Goal: Information Seeking & Learning: Learn about a topic

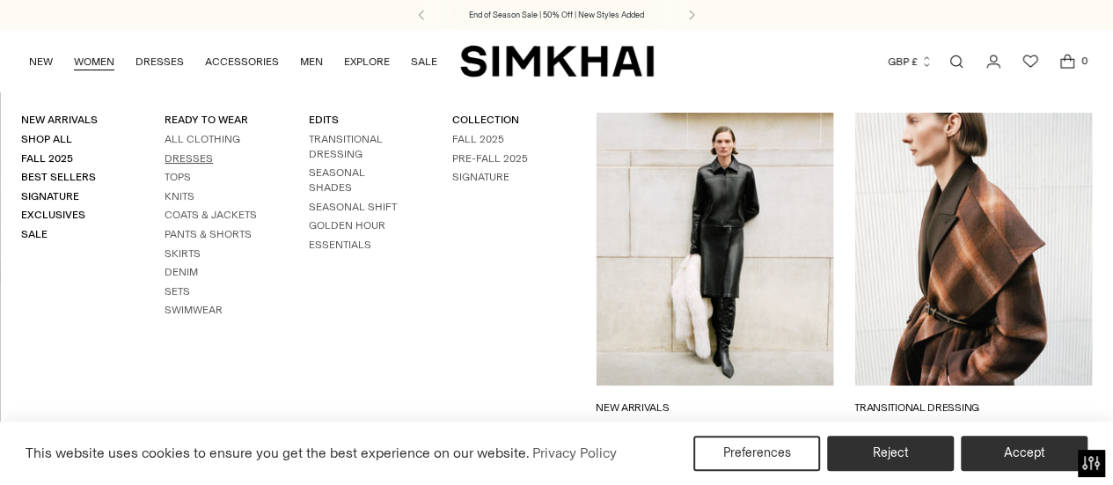
click at [197, 158] on link "Dresses" at bounding box center [189, 158] width 48 height 12
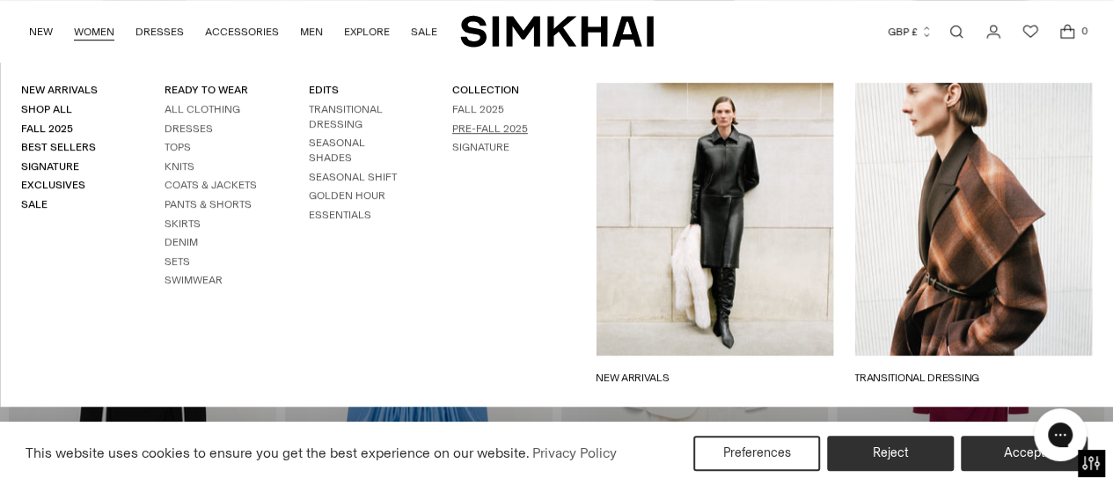
click at [501, 127] on link "Pre-Fall 2025" at bounding box center [490, 128] width 76 height 12
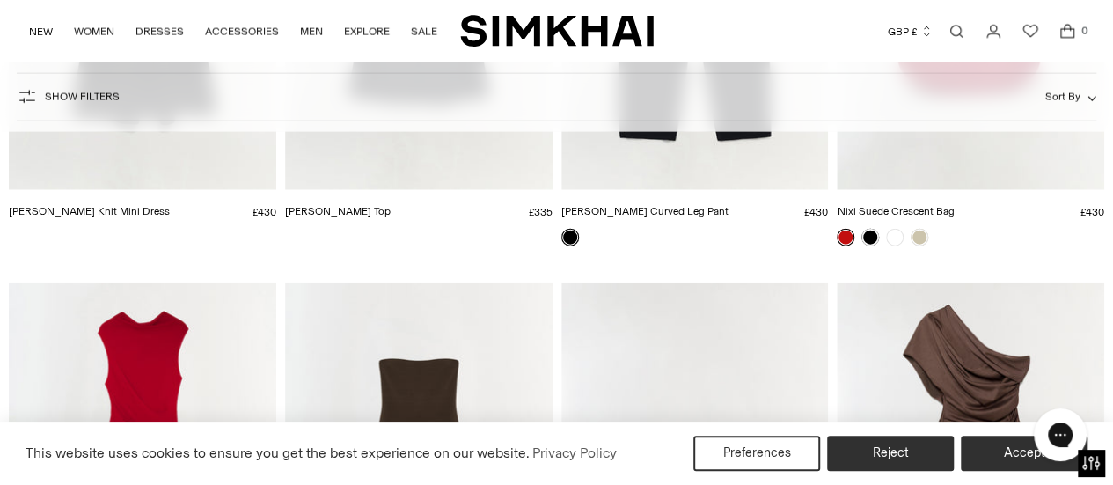
scroll to position [2200, 0]
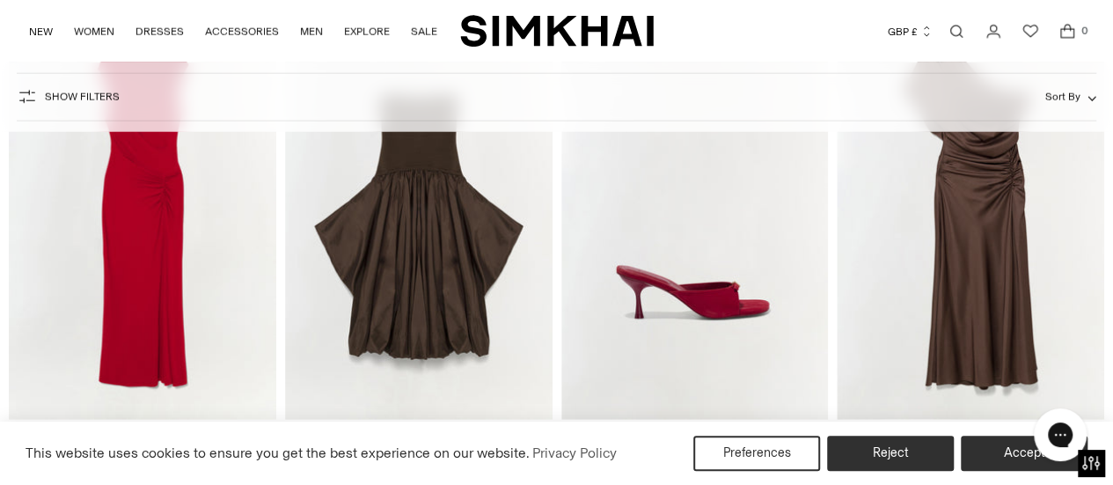
click at [595, 25] on img "SIMKHAI" at bounding box center [557, 31] width 194 height 34
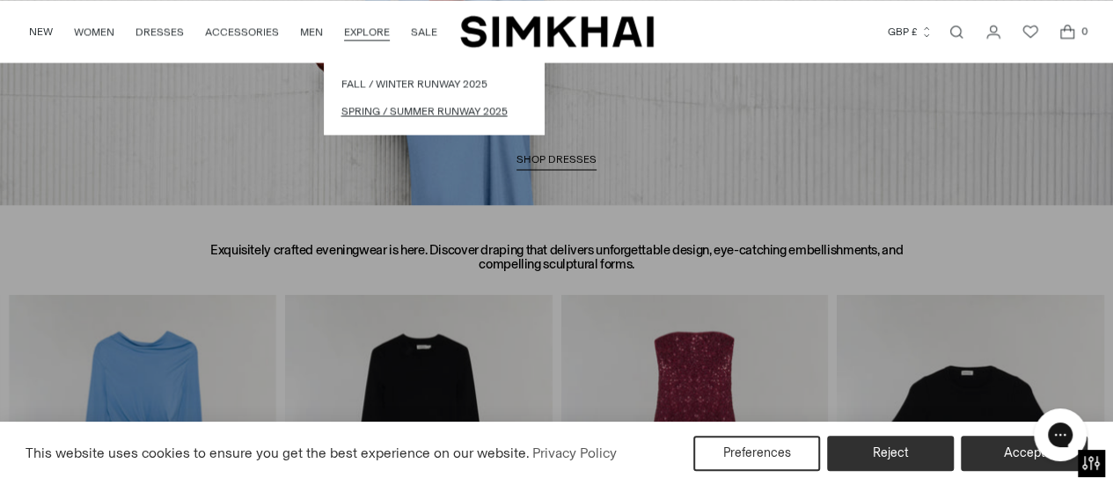
click at [376, 105] on link "Spring / Summer Runway 2025" at bounding box center [433, 111] width 185 height 17
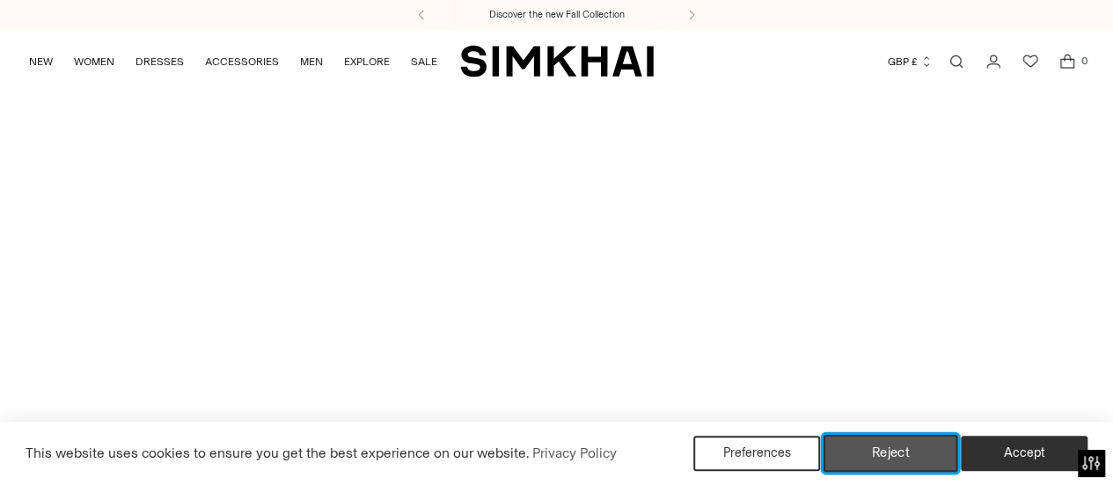
click at [905, 465] on button "Reject" at bounding box center [891, 453] width 135 height 37
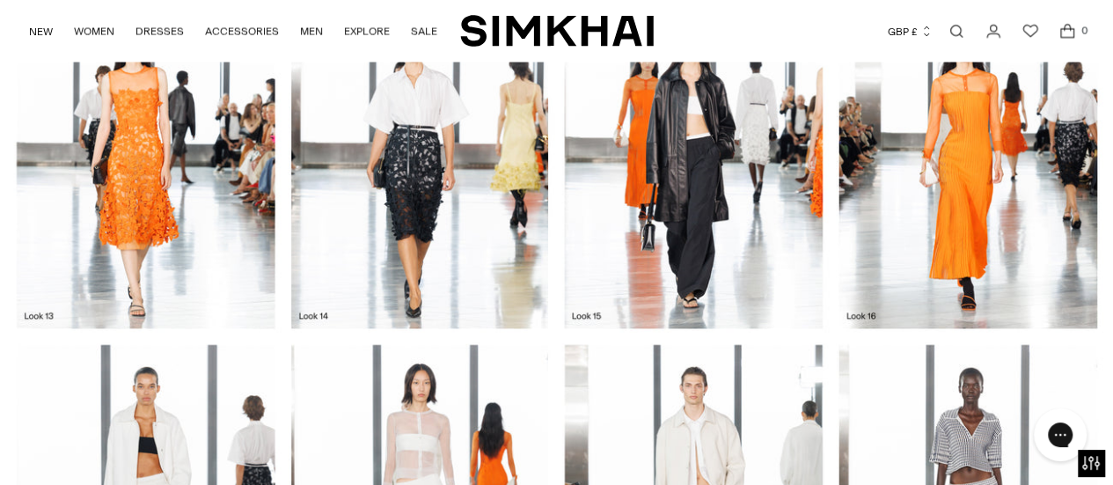
scroll to position [2186, 0]
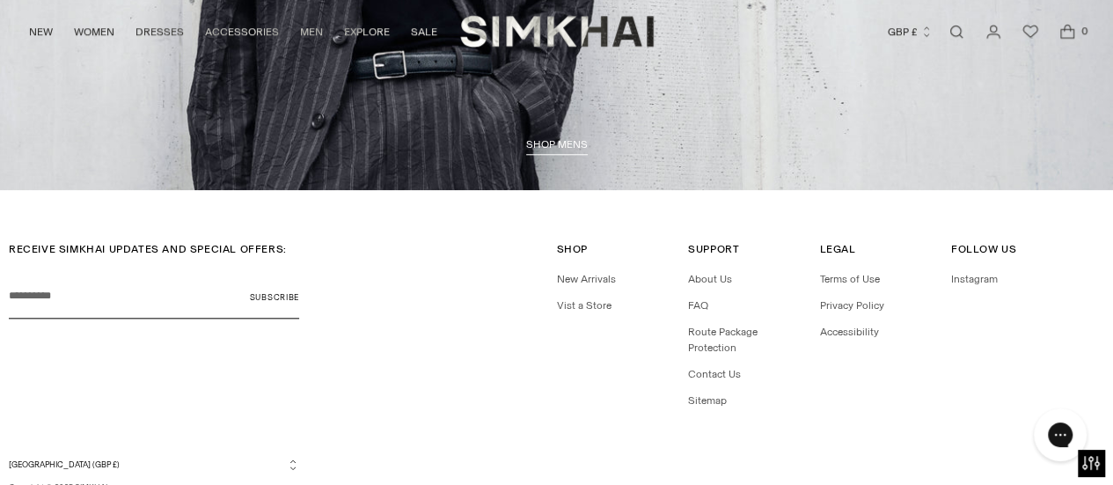
scroll to position [4174, 0]
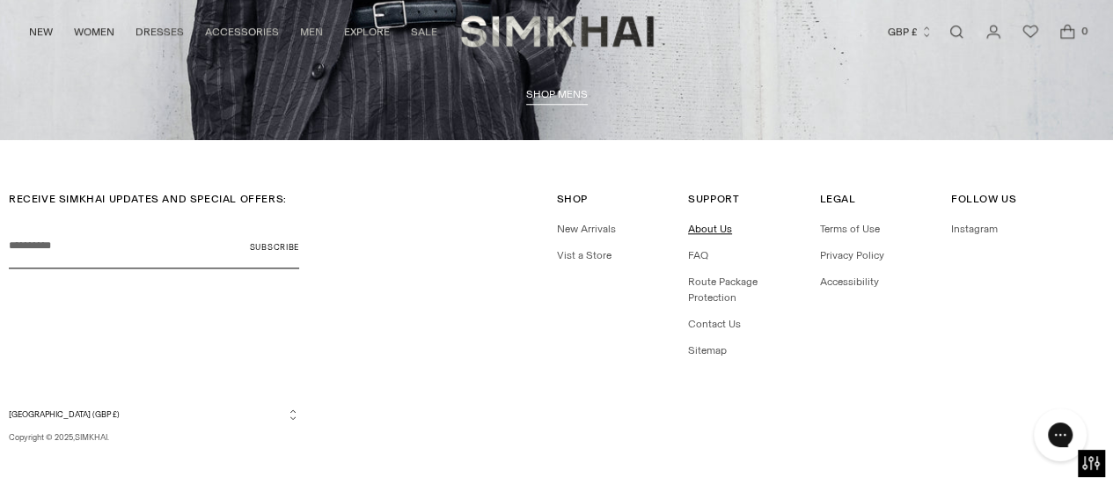
click at [699, 224] on link "About Us" at bounding box center [710, 229] width 44 height 12
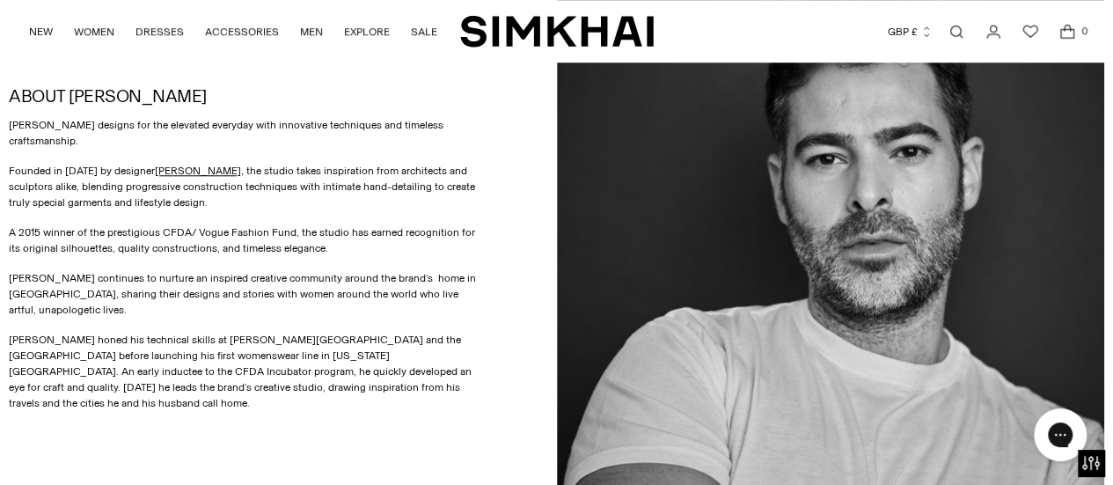
scroll to position [792, 0]
